Goal: Transaction & Acquisition: Purchase product/service

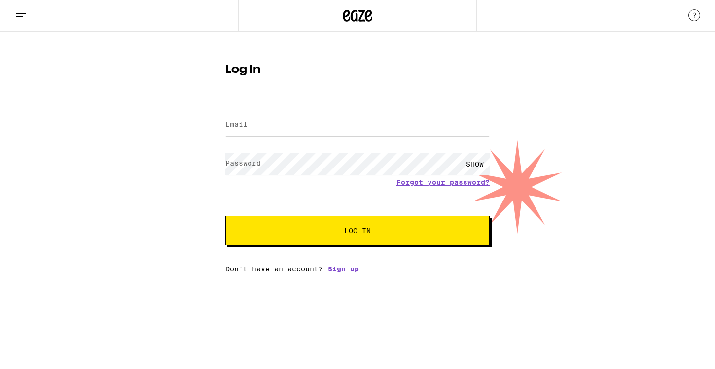
click at [245, 118] on input "Email" at bounding box center [357, 125] width 264 height 22
type input "GLAZIER.GARRET@GMAIL.COM"
click at [306, 122] on input "GLAZIER.GARRET@GMAIL.COM" at bounding box center [357, 125] width 264 height 22
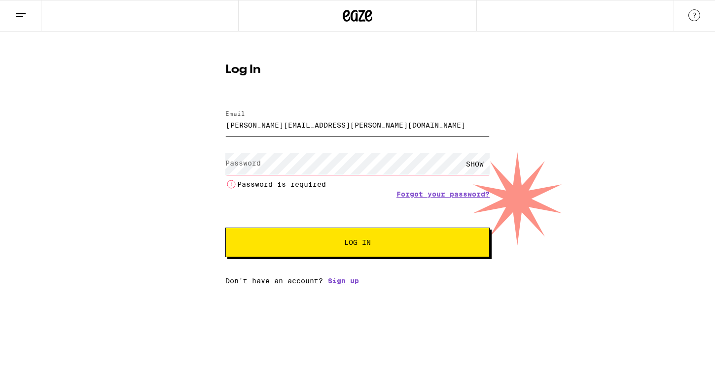
click at [306, 122] on input "GLAZIER.GARRET@GMAIL.COM" at bounding box center [357, 125] width 264 height 22
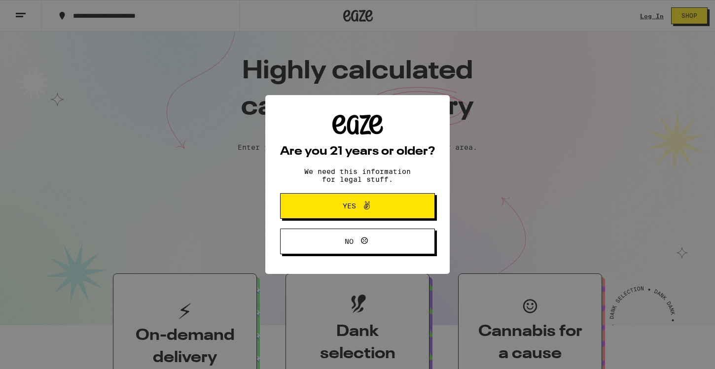
click at [333, 203] on span "Yes" at bounding box center [357, 206] width 75 height 13
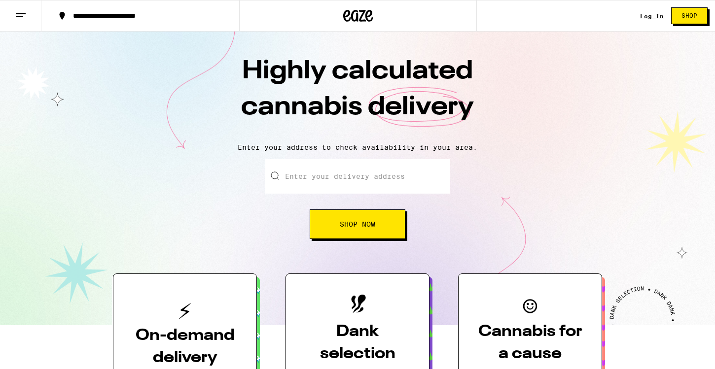
click at [660, 13] on link "Log In" at bounding box center [652, 16] width 24 height 6
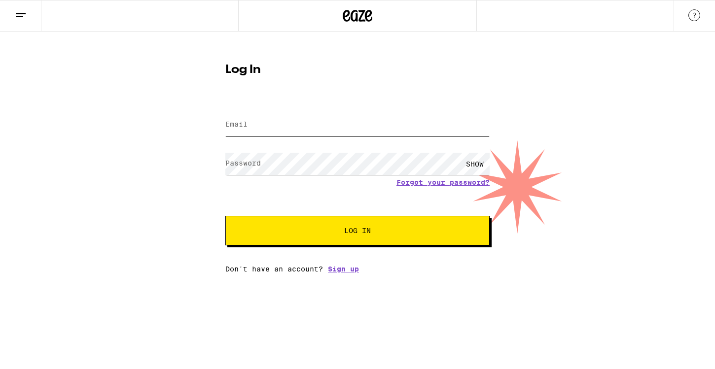
click at [436, 116] on input "Email" at bounding box center [357, 125] width 264 height 22
click at [382, 132] on input "GLAZIER.GARRET@GMAIL.COM" at bounding box center [357, 125] width 264 height 22
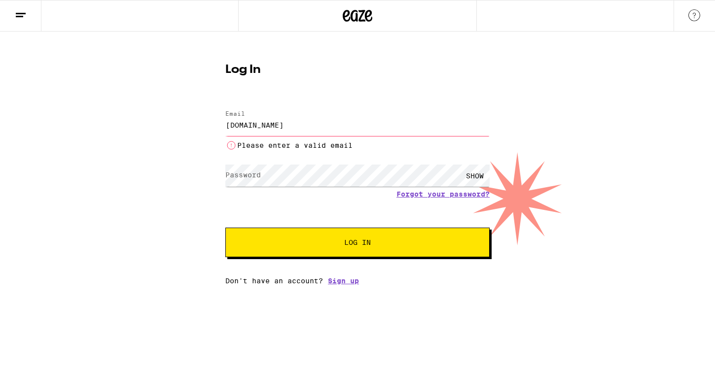
type input "[PERSON_NAME][EMAIL_ADDRESS][DOMAIN_NAME]"
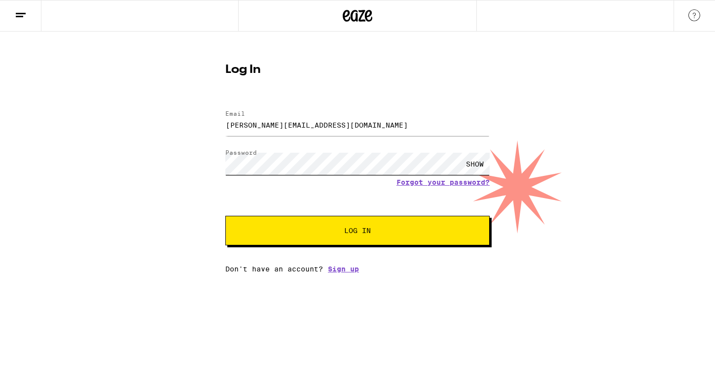
click at [225, 216] on button "Log In" at bounding box center [357, 231] width 264 height 30
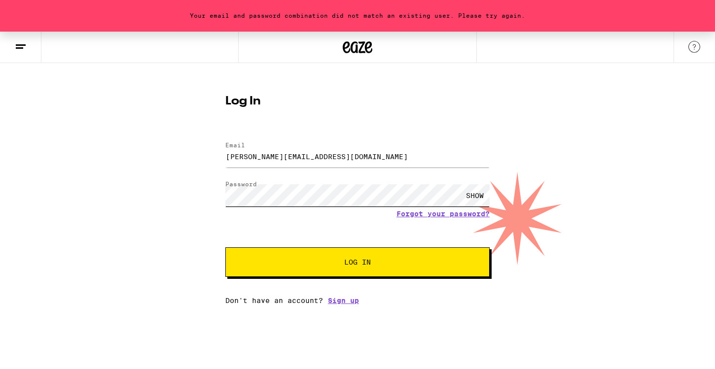
click at [225, 248] on button "Log In" at bounding box center [357, 263] width 264 height 30
click at [419, 215] on link "Forgot your password?" at bounding box center [443, 214] width 93 height 8
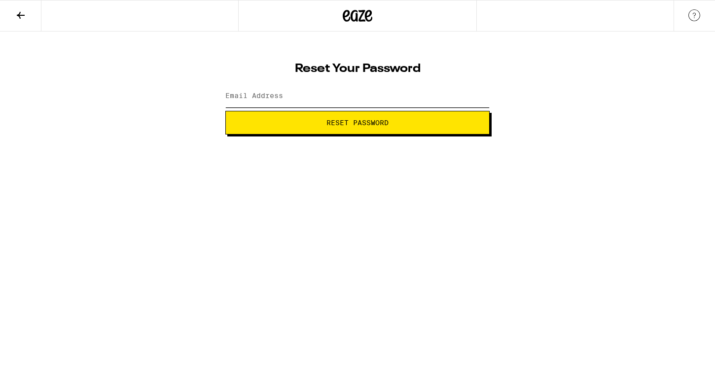
click at [308, 98] on input "Email Address" at bounding box center [357, 96] width 264 height 22
type input "[PERSON_NAME][EMAIL_ADDRESS][DOMAIN_NAME]"
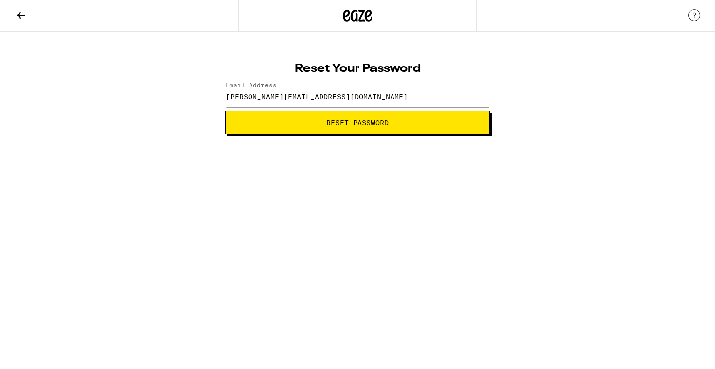
click at [331, 121] on span "Reset Password" at bounding box center [358, 122] width 62 height 7
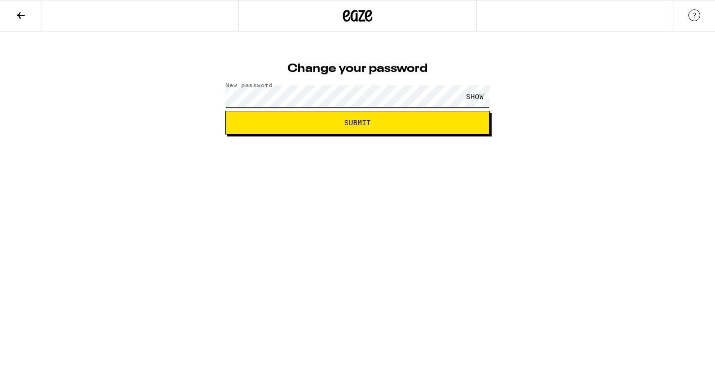
click at [225, 111] on button "Submit" at bounding box center [357, 123] width 264 height 24
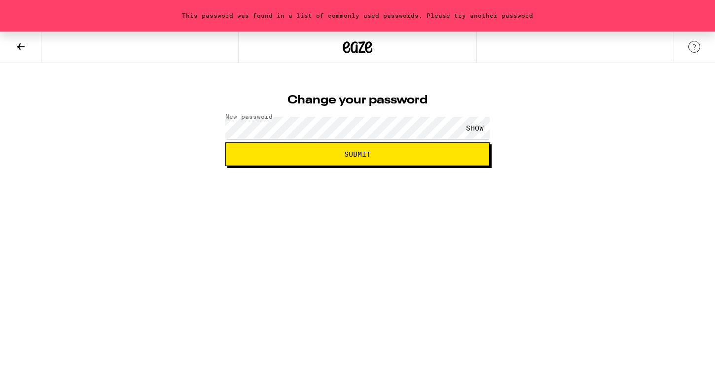
click at [485, 129] on div "SHOW" at bounding box center [475, 128] width 30 height 22
click at [425, 152] on span "Submit" at bounding box center [358, 154] width 248 height 7
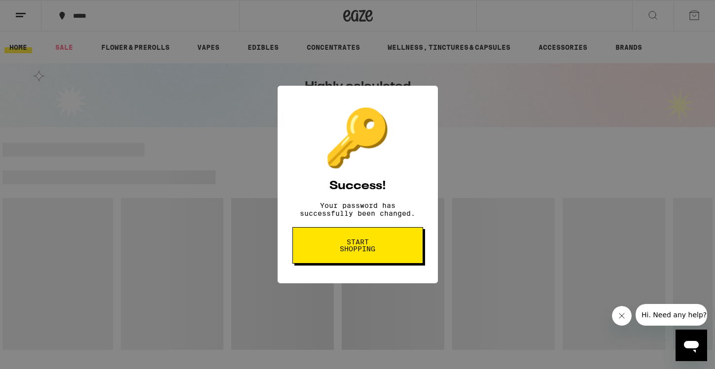
click at [366, 253] on span "Start shopping" at bounding box center [357, 246] width 51 height 14
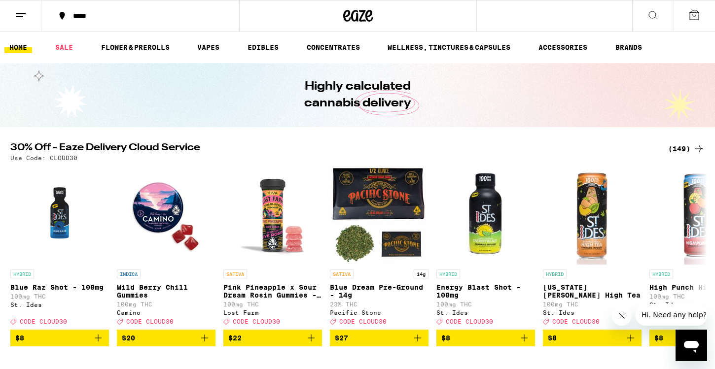
click at [86, 16] on div "*****" at bounding box center [146, 15] width 156 height 7
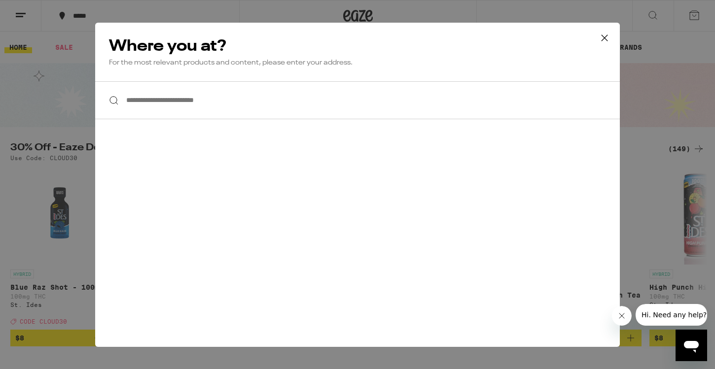
click at [206, 98] on input "**********" at bounding box center [357, 100] width 525 height 38
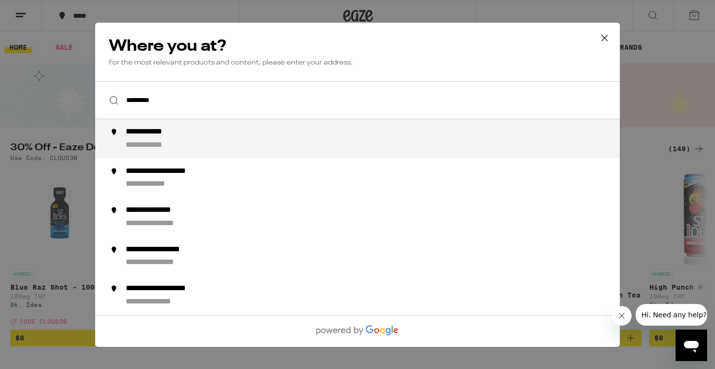
click at [175, 137] on div "**********" at bounding box center [156, 132] width 61 height 10
type input "**********"
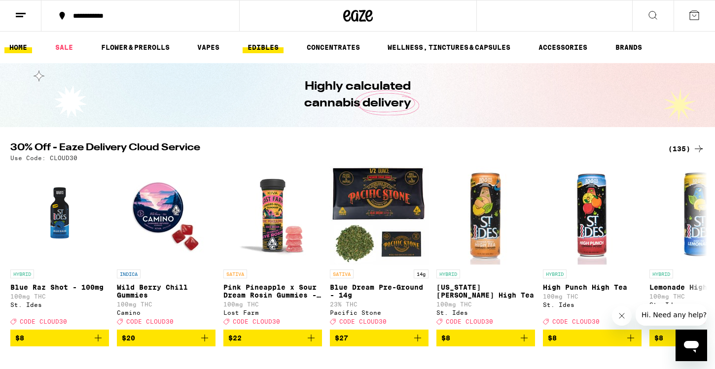
click at [271, 48] on link "EDIBLES" at bounding box center [263, 47] width 41 height 12
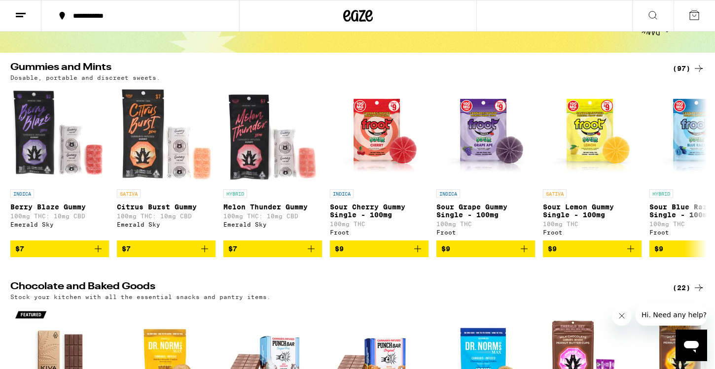
scroll to position [10, 0]
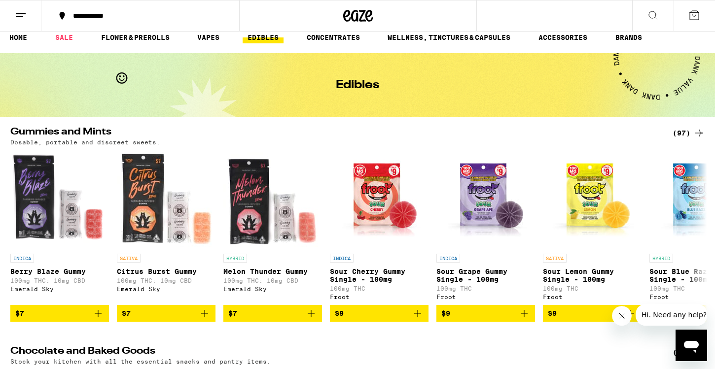
click at [678, 130] on div "(97)" at bounding box center [689, 133] width 32 height 12
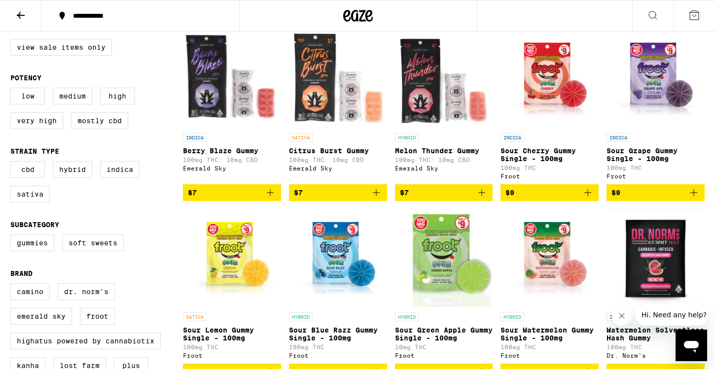
scroll to position [112, 0]
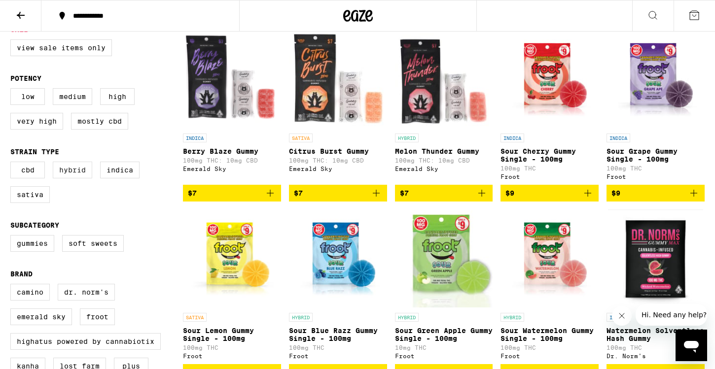
click at [85, 179] on label "Hybrid" at bounding box center [72, 170] width 39 height 17
click at [13, 164] on input "Hybrid" at bounding box center [12, 163] width 0 height 0
checkbox input "true"
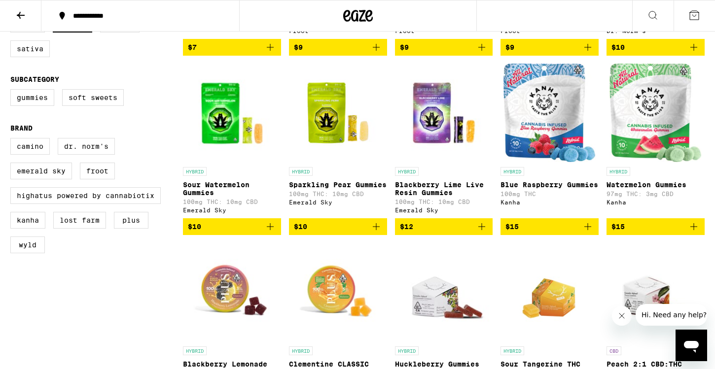
scroll to position [257, 0]
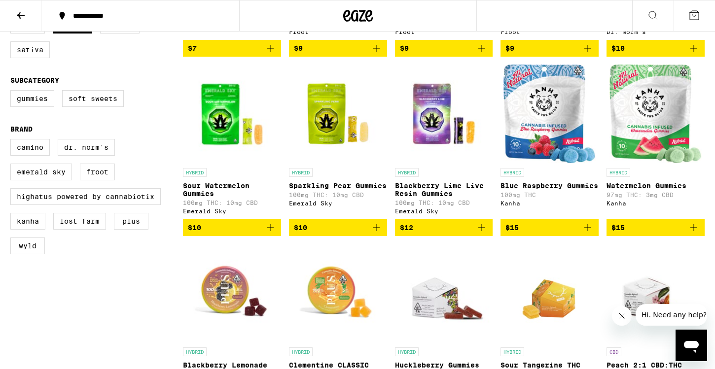
click at [692, 231] on icon "Add to bag" at bounding box center [694, 227] width 7 height 7
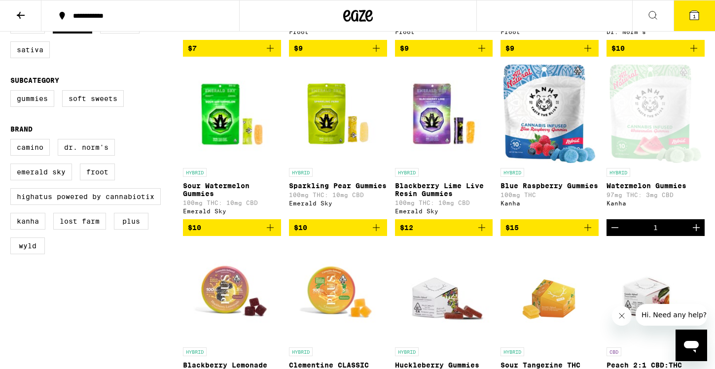
scroll to position [289, 0]
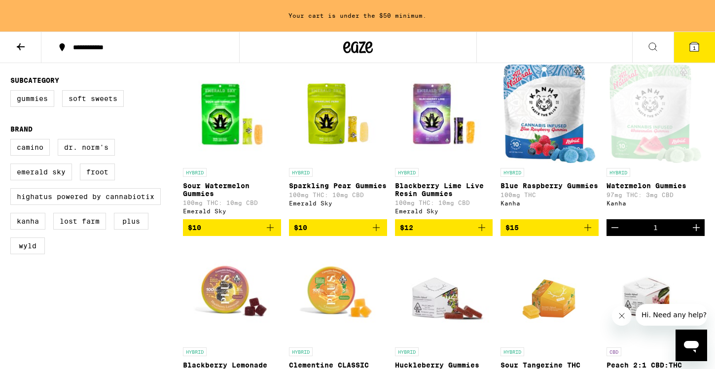
click at [695, 234] on icon "Increment" at bounding box center [697, 228] width 12 height 12
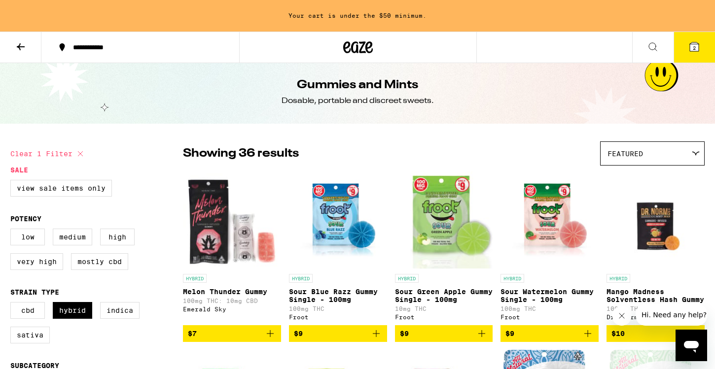
scroll to position [0, 0]
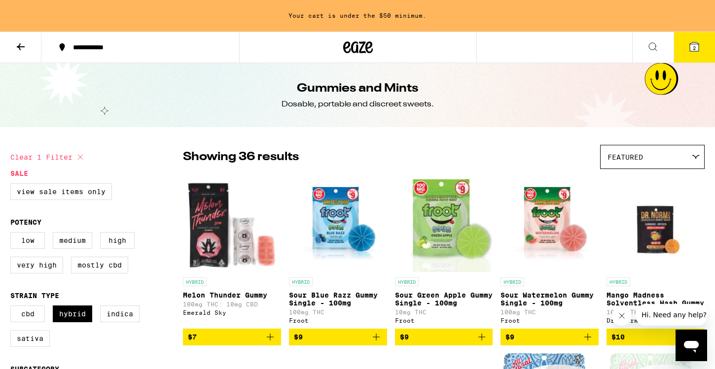
click at [14, 45] on button at bounding box center [20, 47] width 41 height 31
click at [24, 42] on icon at bounding box center [21, 47] width 12 height 12
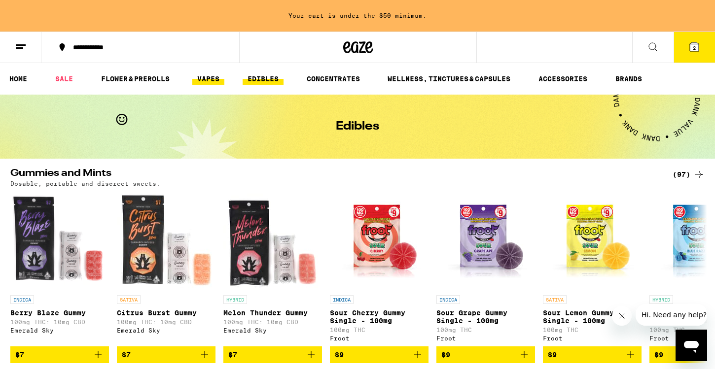
click at [206, 81] on link "VAPES" at bounding box center [208, 79] width 32 height 12
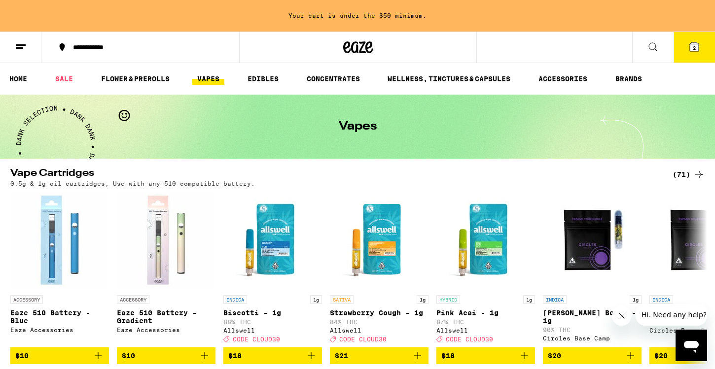
click at [686, 174] on div "(71)" at bounding box center [689, 175] width 32 height 12
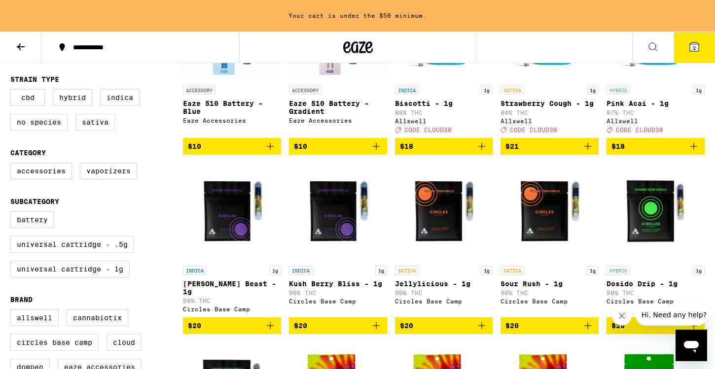
scroll to position [215, 0]
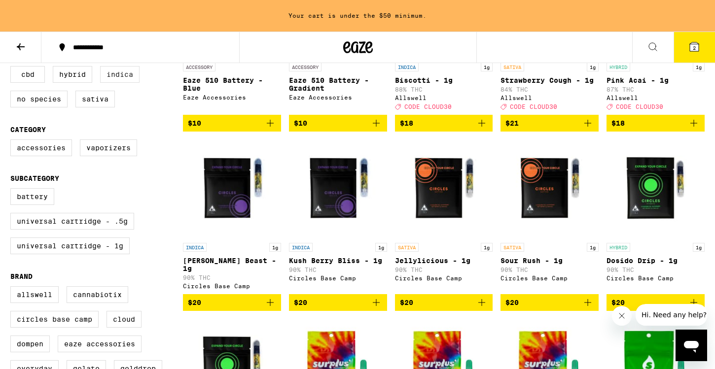
click at [118, 82] on label "Indica" at bounding box center [119, 74] width 39 height 17
click at [13, 68] on input "Indica" at bounding box center [12, 68] width 0 height 0
checkbox input "true"
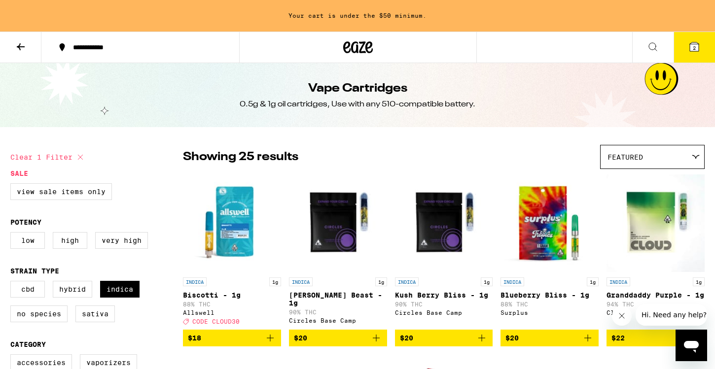
click at [21, 39] on button at bounding box center [20, 47] width 41 height 31
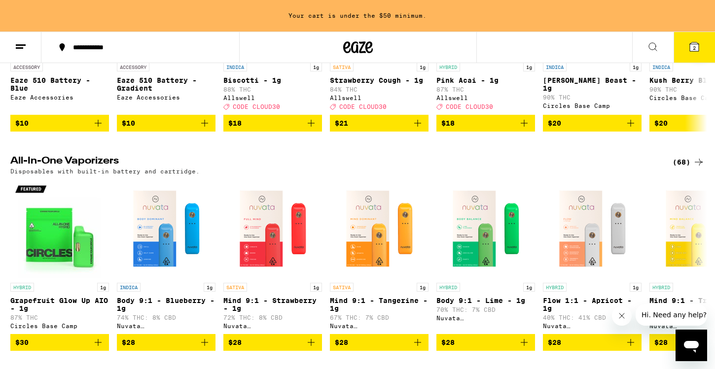
scroll to position [277, 0]
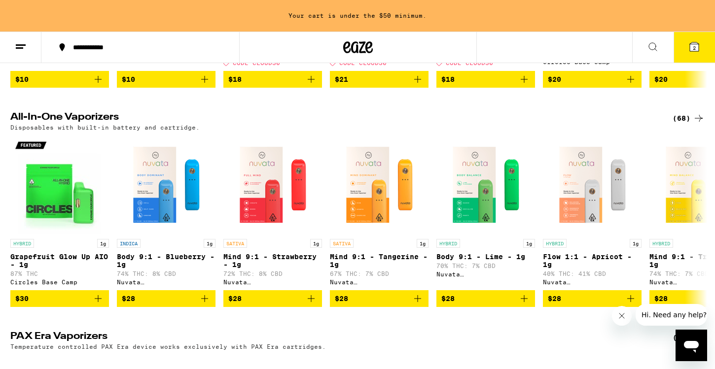
click at [685, 123] on div "(68)" at bounding box center [689, 118] width 32 height 12
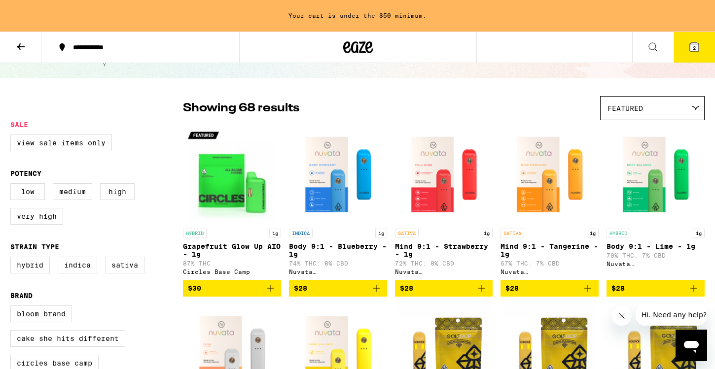
scroll to position [85, 0]
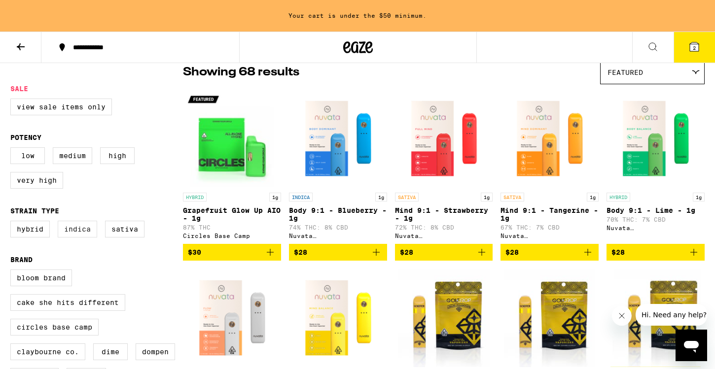
click at [74, 238] on label "Indica" at bounding box center [77, 229] width 39 height 17
click at [13, 223] on input "Indica" at bounding box center [12, 222] width 0 height 0
checkbox input "true"
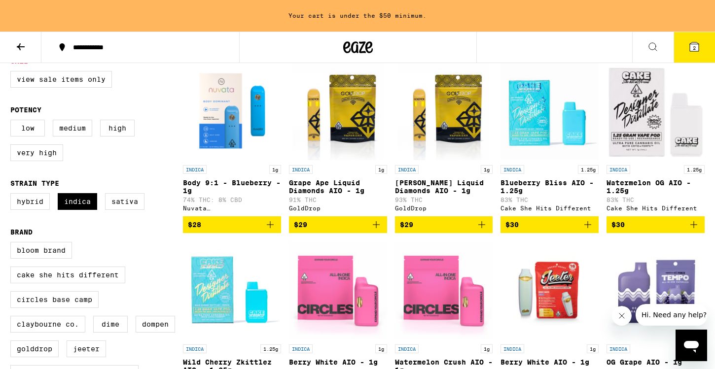
scroll to position [104, 0]
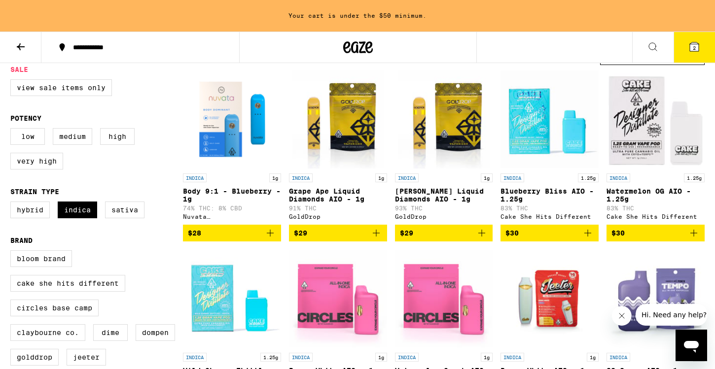
click at [586, 237] on icon "Add to bag" at bounding box center [588, 233] width 12 height 12
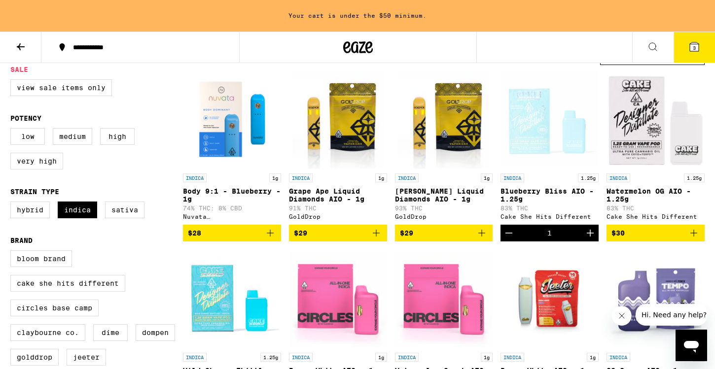
scroll to position [73, 0]
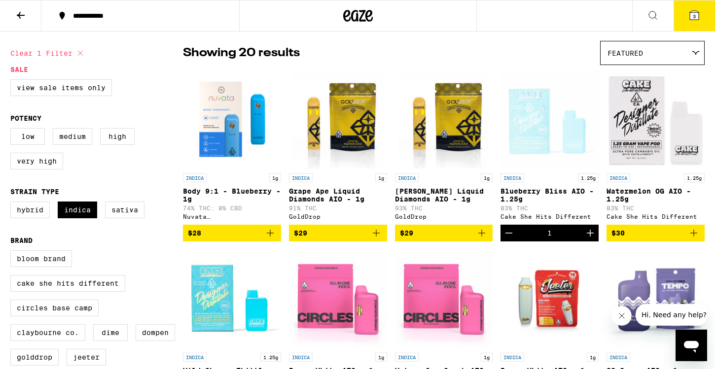
click at [695, 18] on span "3" at bounding box center [694, 16] width 3 height 6
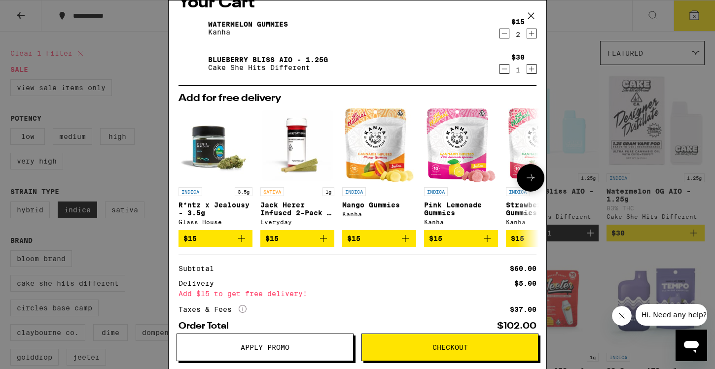
scroll to position [6, 0]
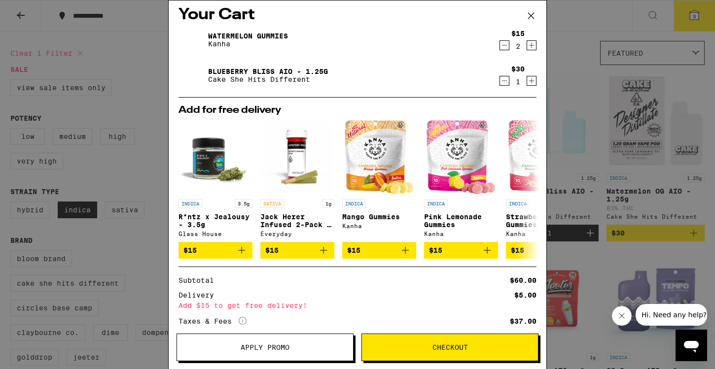
click at [505, 45] on icon "Decrement" at bounding box center [504, 45] width 9 height 12
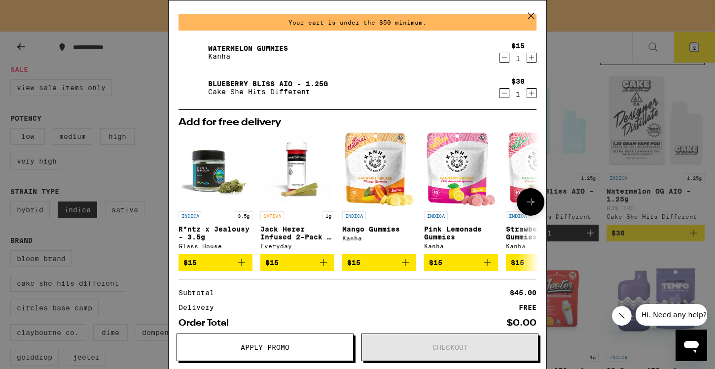
scroll to position [23, 0]
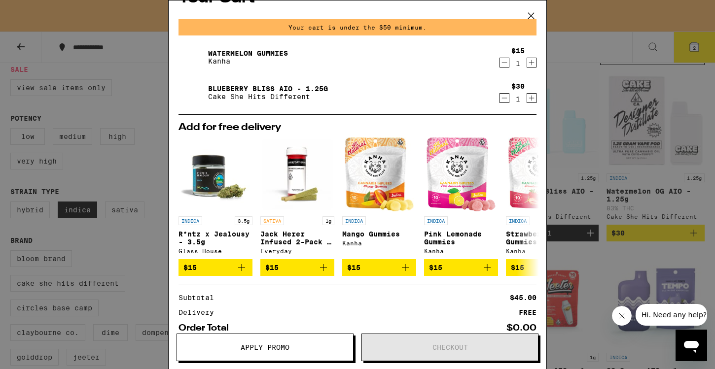
click at [532, 61] on icon "Increment" at bounding box center [531, 63] width 9 height 12
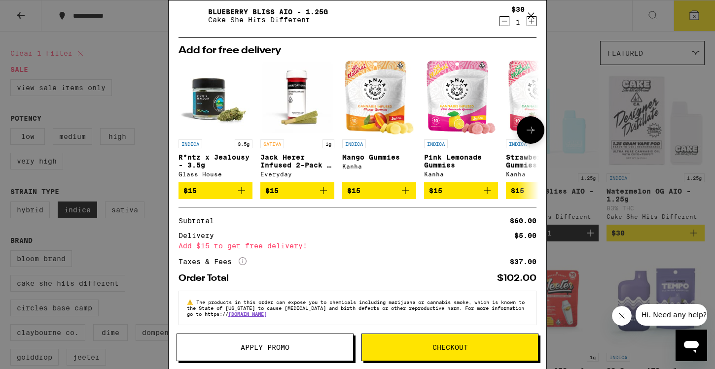
scroll to position [75, 0]
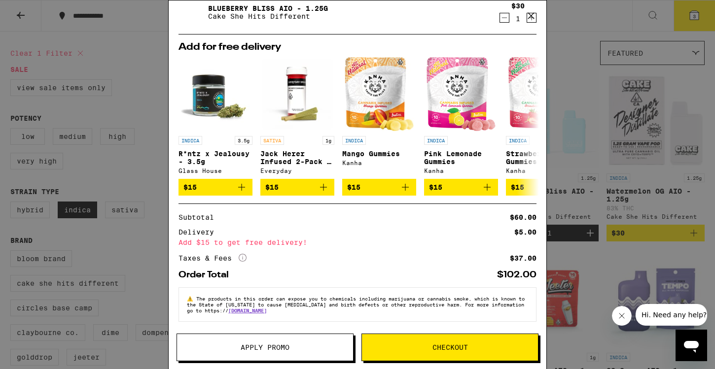
click at [416, 341] on button "Checkout" at bounding box center [450, 348] width 177 height 28
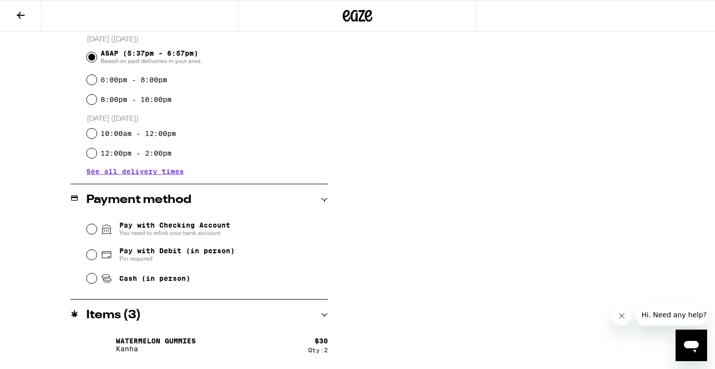
scroll to position [279, 0]
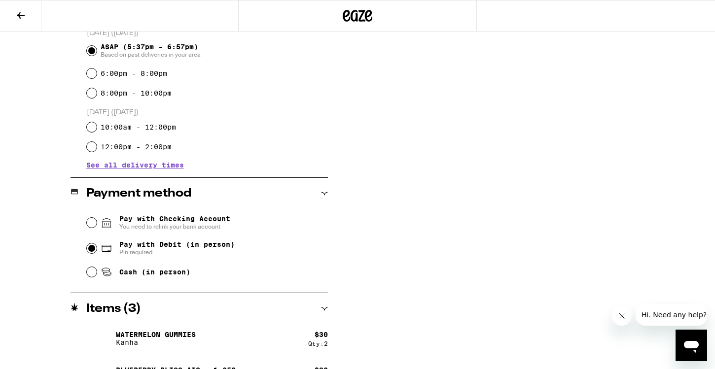
click at [91, 251] on input "Pay with Debit (in person) Pin required" at bounding box center [92, 249] width 10 height 10
radio input "true"
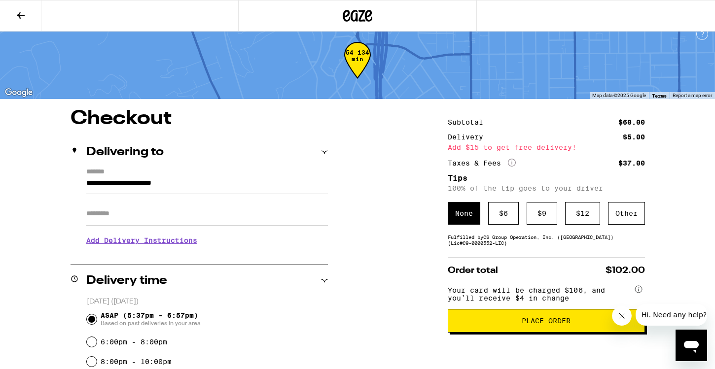
scroll to position [15, 0]
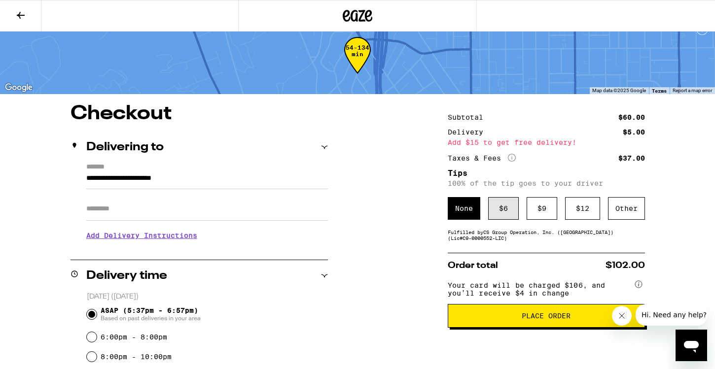
click at [509, 207] on div "$ 6" at bounding box center [503, 208] width 31 height 23
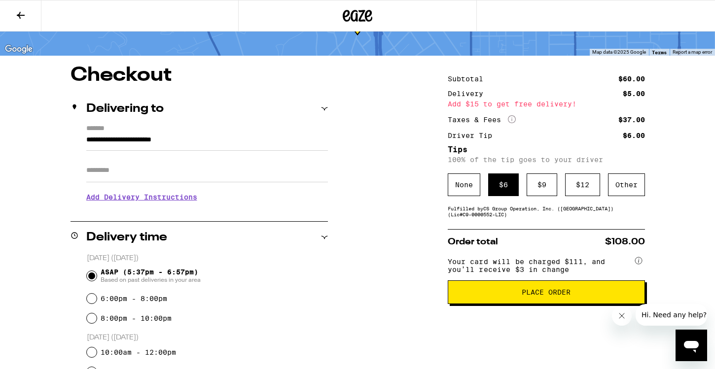
scroll to position [63, 0]
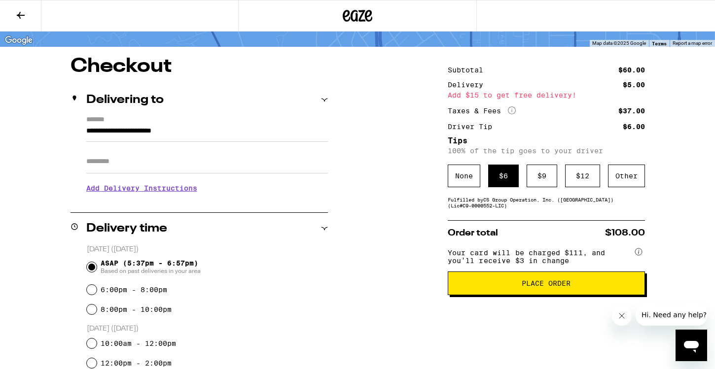
click at [174, 193] on h3 "Add Delivery Instructions" at bounding box center [207, 188] width 242 height 23
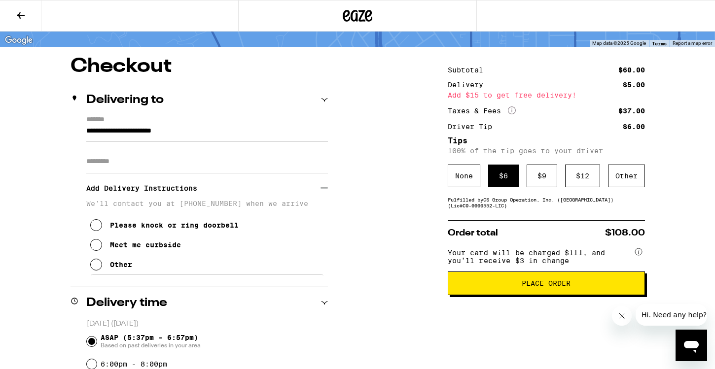
click at [94, 250] on icon at bounding box center [96, 245] width 12 height 12
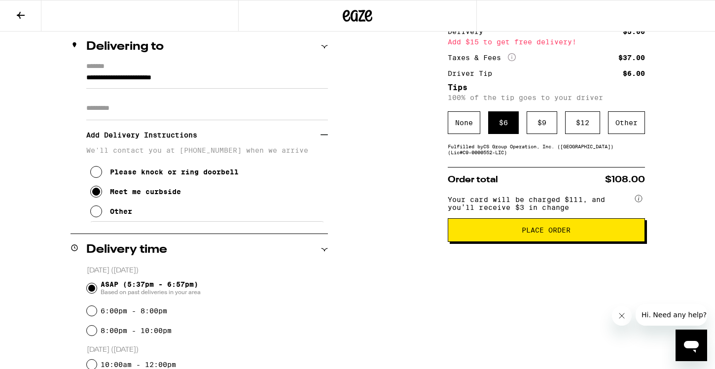
scroll to position [0, 0]
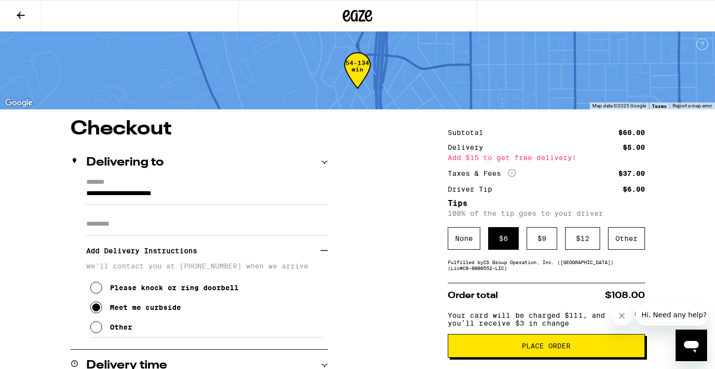
click at [29, 19] on button at bounding box center [20, 15] width 41 height 31
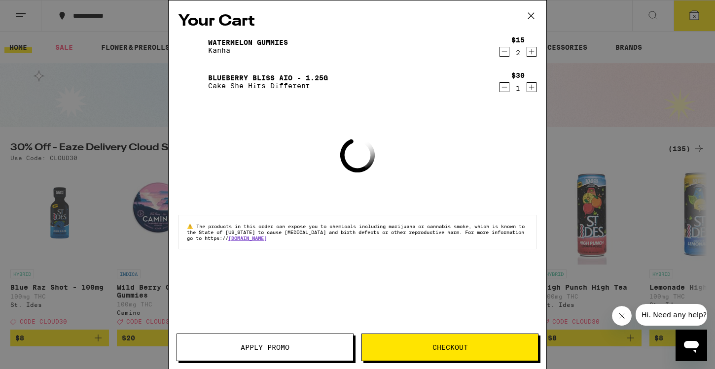
click at [533, 15] on icon at bounding box center [531, 15] width 15 height 15
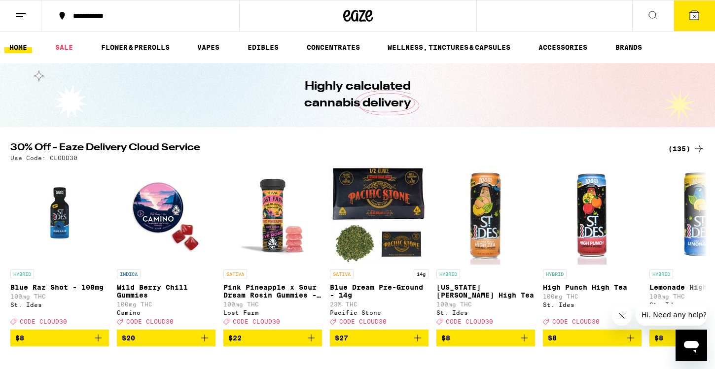
click at [37, 13] on button at bounding box center [20, 15] width 41 height 31
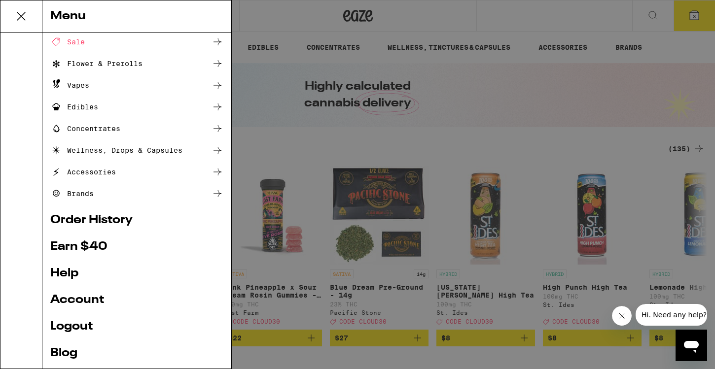
scroll to position [76, 0]
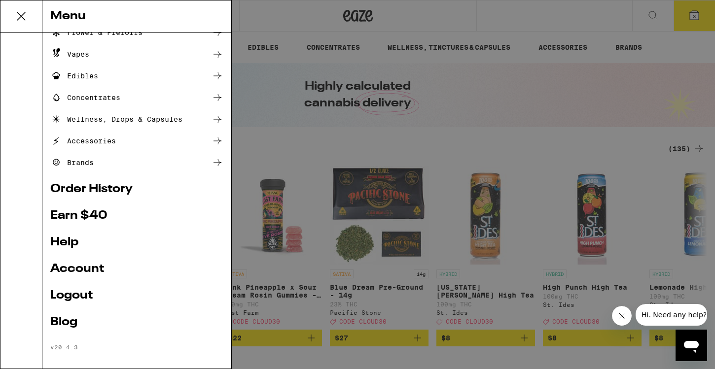
click at [89, 267] on link "Account" at bounding box center [136, 269] width 173 height 12
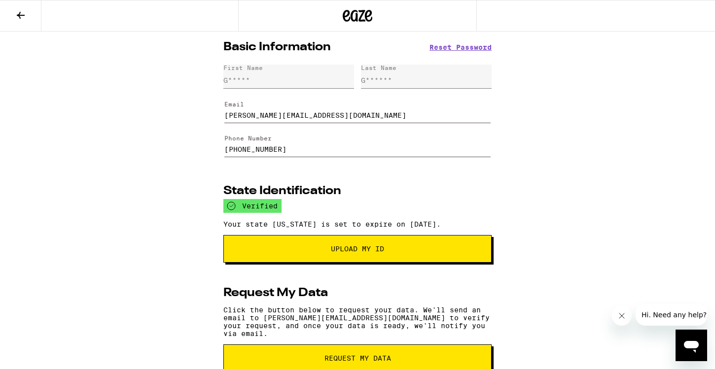
click at [242, 151] on input "[PHONE_NUMBER]" at bounding box center [357, 144] width 266 height 28
drag, startPoint x: 299, startPoint y: 151, endPoint x: 221, endPoint y: 149, distance: 77.5
click at [221, 149] on div "Basic Information Reset Password First Name G***** Last Name G****** Email [PER…" at bounding box center [358, 277] width 284 height 491
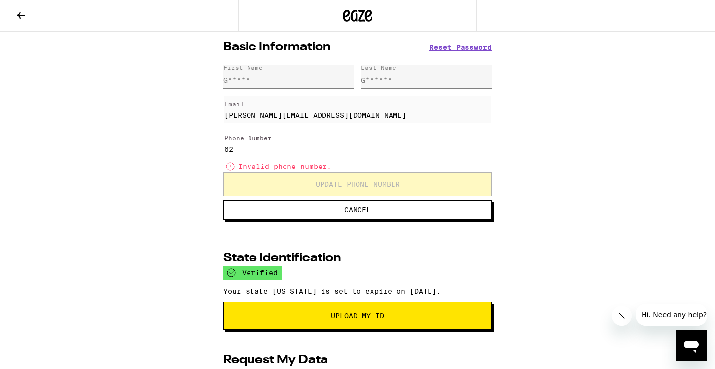
type input "6"
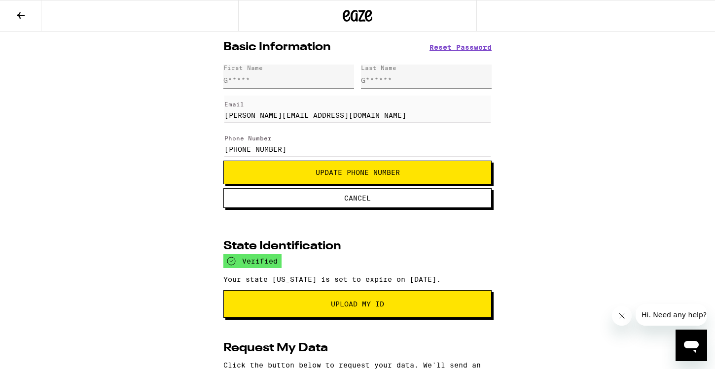
type input "[PHONE_NUMBER]"
click at [304, 176] on span "Update Phone Number" at bounding box center [358, 172] width 252 height 7
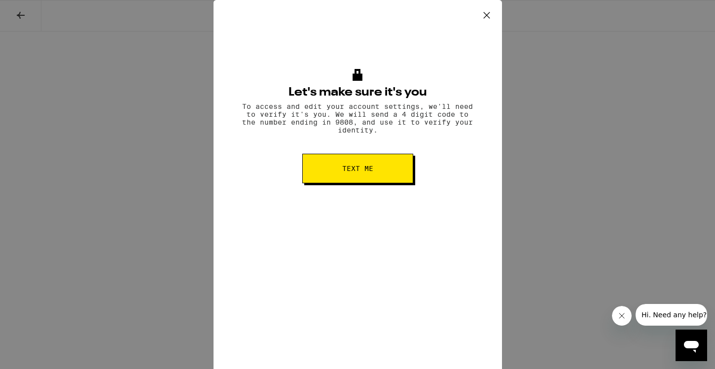
click at [336, 182] on button "Text me" at bounding box center [357, 169] width 111 height 30
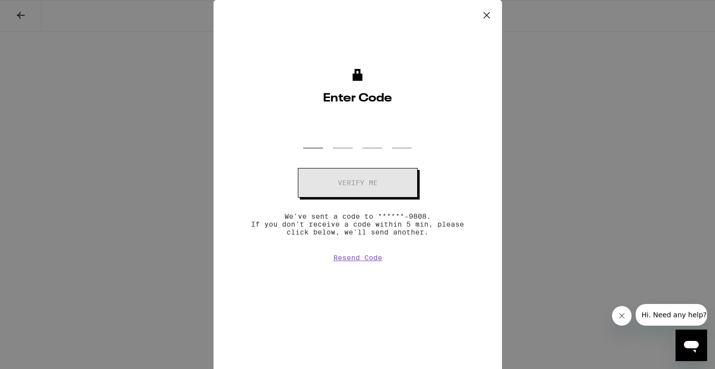
click at [314, 138] on input "OTP Code" at bounding box center [313, 133] width 20 height 29
type input "7"
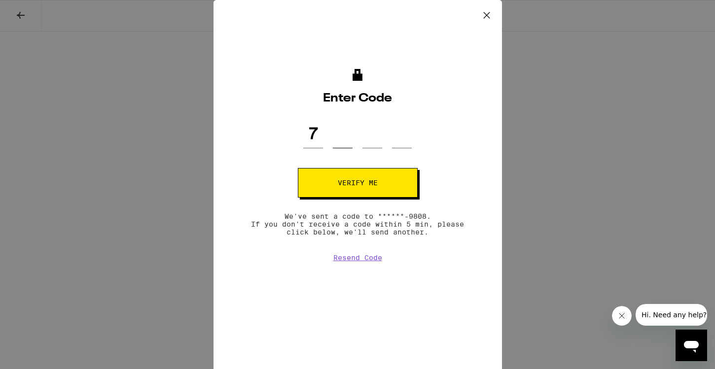
type input "8"
type input "0"
type input "4"
click at [369, 182] on span "Verify me" at bounding box center [358, 183] width 40 height 7
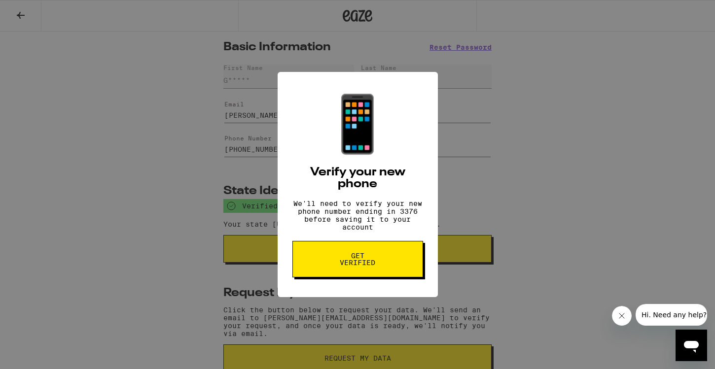
click at [357, 260] on span "Get verified" at bounding box center [357, 260] width 51 height 14
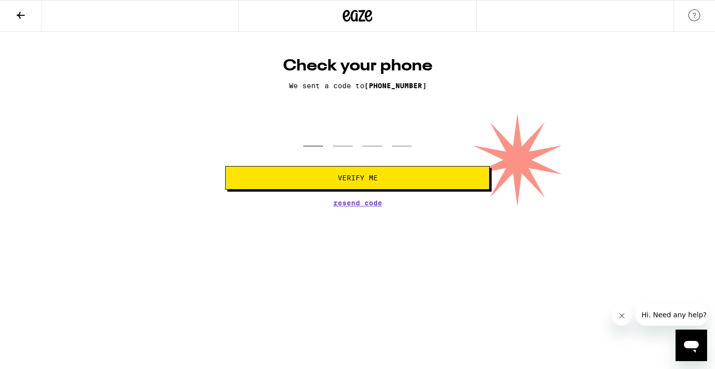
click at [306, 139] on input "tel" at bounding box center [313, 131] width 20 height 29
type input "5"
type input "7"
type input "0"
type input "9"
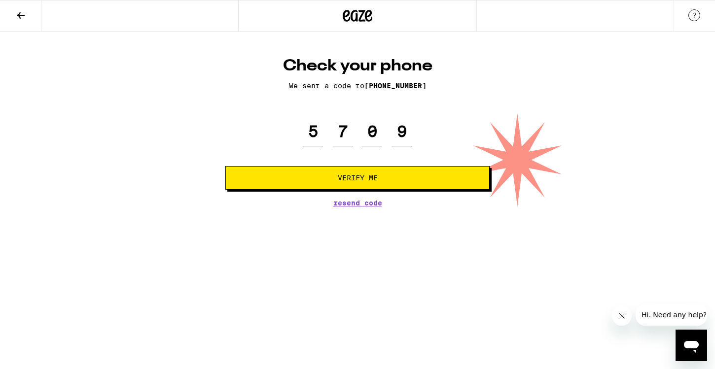
click at [335, 173] on button "Verify Me" at bounding box center [357, 178] width 264 height 24
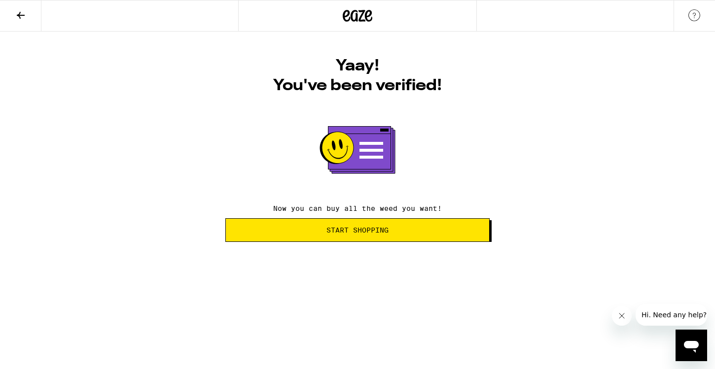
click at [333, 221] on button "Start Shopping" at bounding box center [357, 231] width 264 height 24
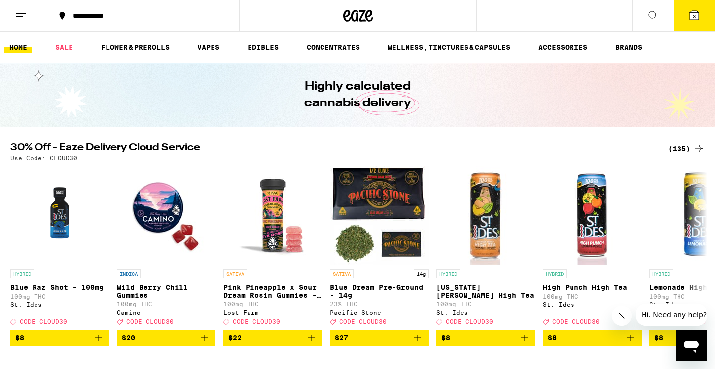
click at [680, 18] on button "3" at bounding box center [694, 15] width 41 height 31
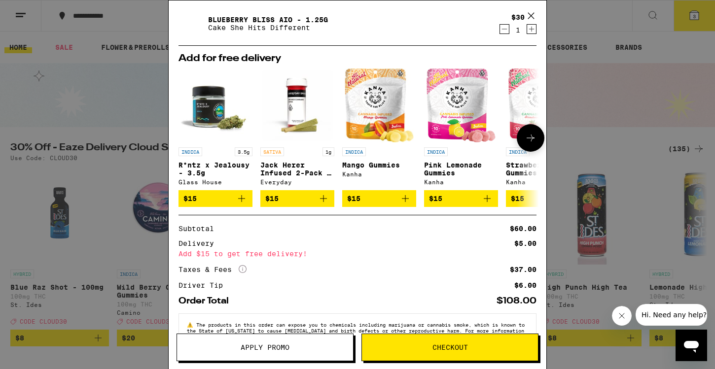
scroll to position [90, 0]
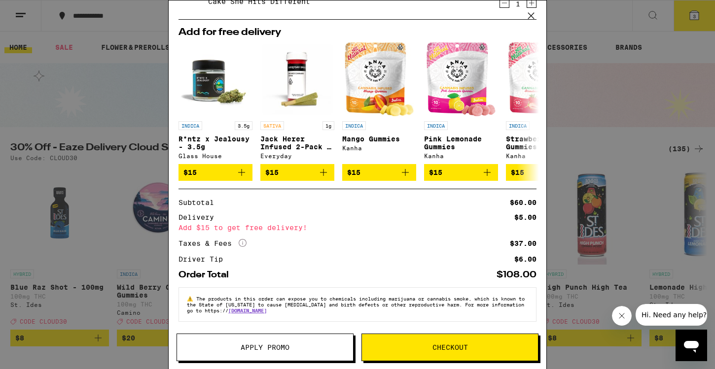
click at [442, 346] on span "Checkout" at bounding box center [451, 347] width 36 height 7
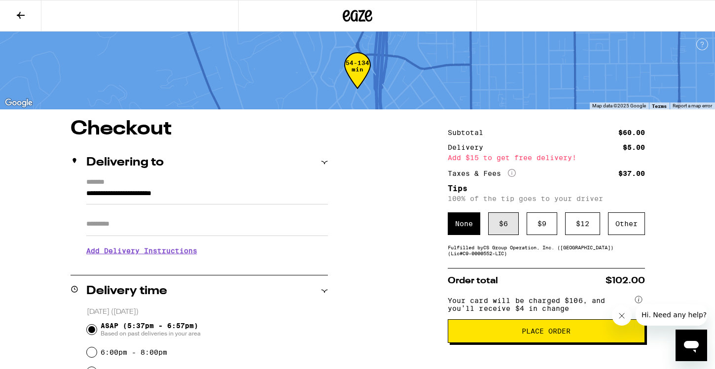
click at [504, 228] on div "$ 6" at bounding box center [503, 224] width 31 height 23
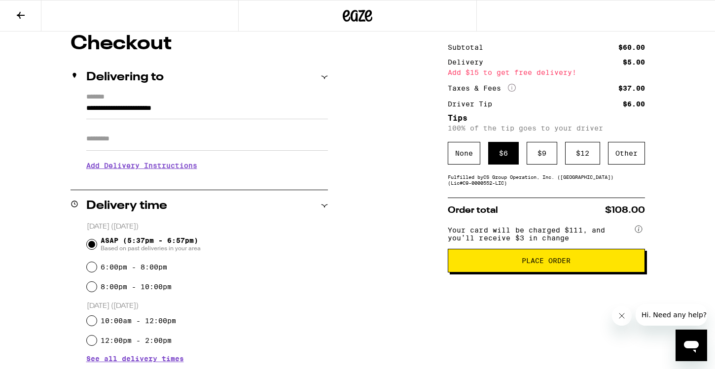
scroll to position [85, 0]
click at [482, 273] on button "Place Order" at bounding box center [546, 262] width 197 height 24
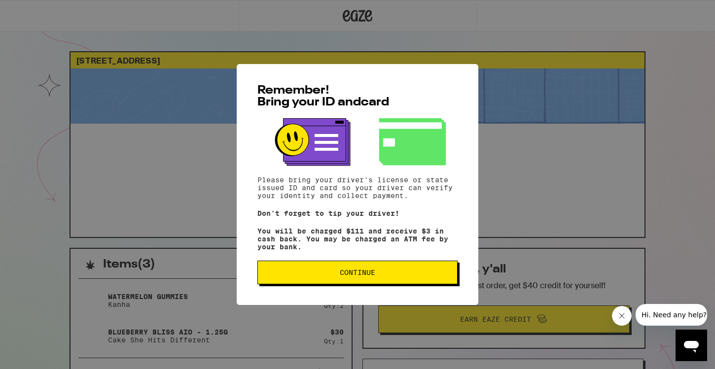
click at [414, 274] on span "Continue" at bounding box center [357, 272] width 183 height 7
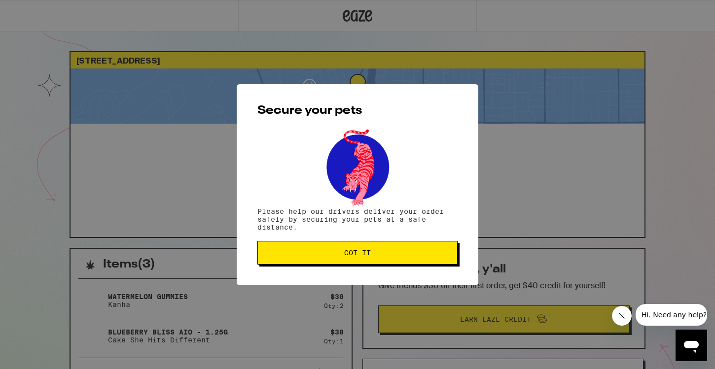
click at [397, 261] on button "Got it" at bounding box center [357, 253] width 200 height 24
